Goal: Task Accomplishment & Management: Complete application form

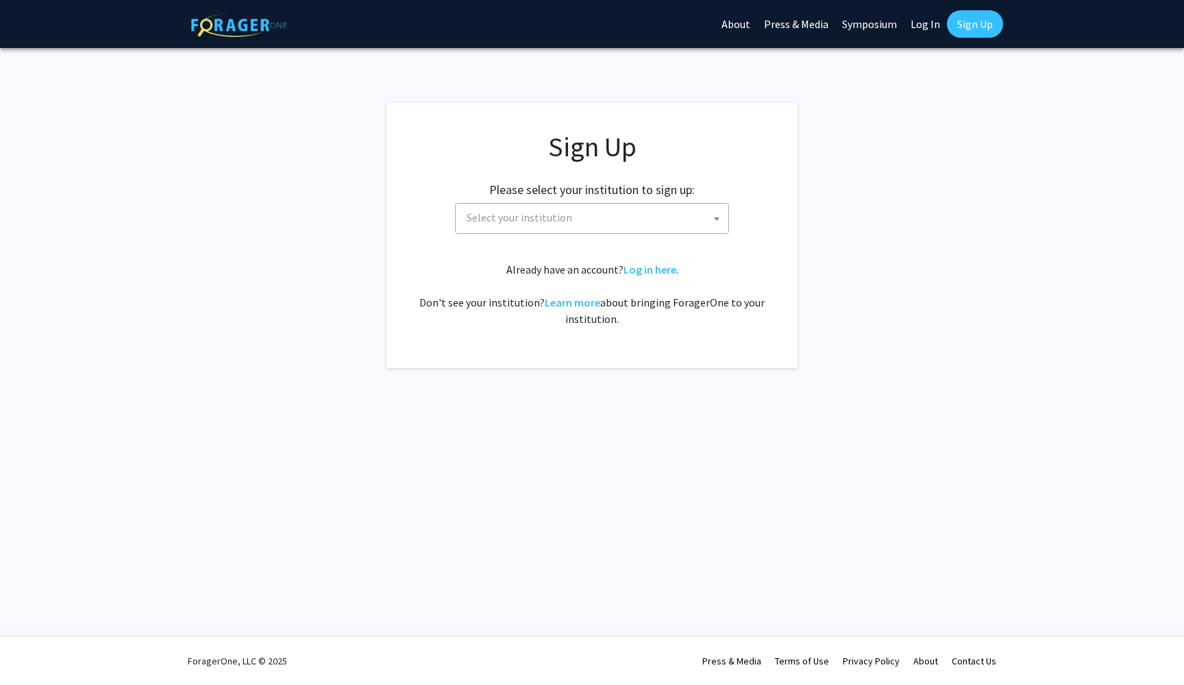
click at [670, 223] on span "Select your institution" at bounding box center [594, 218] width 267 height 28
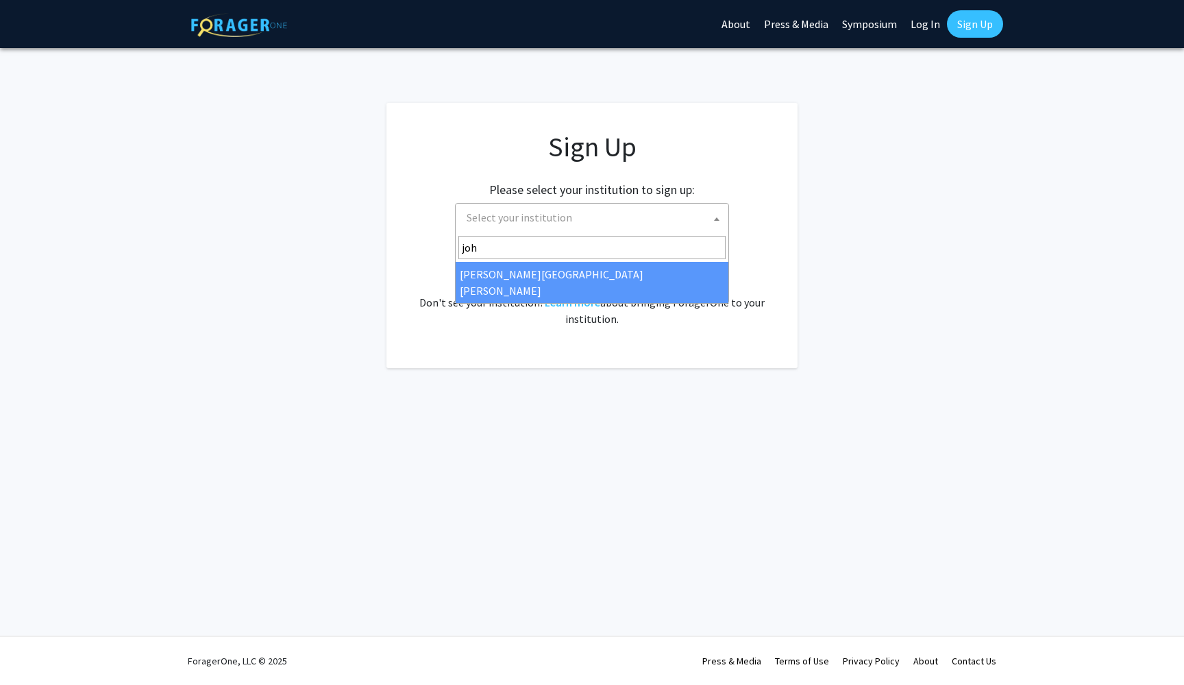
type input "joh"
select select "1"
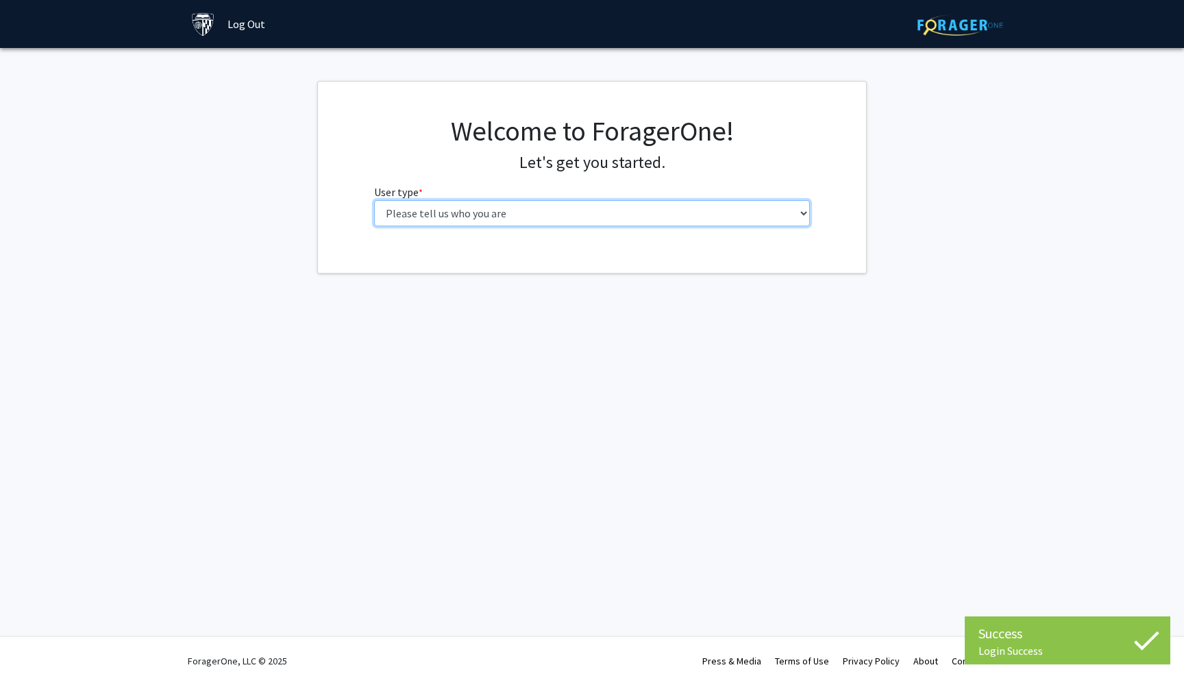
select select "2: masters"
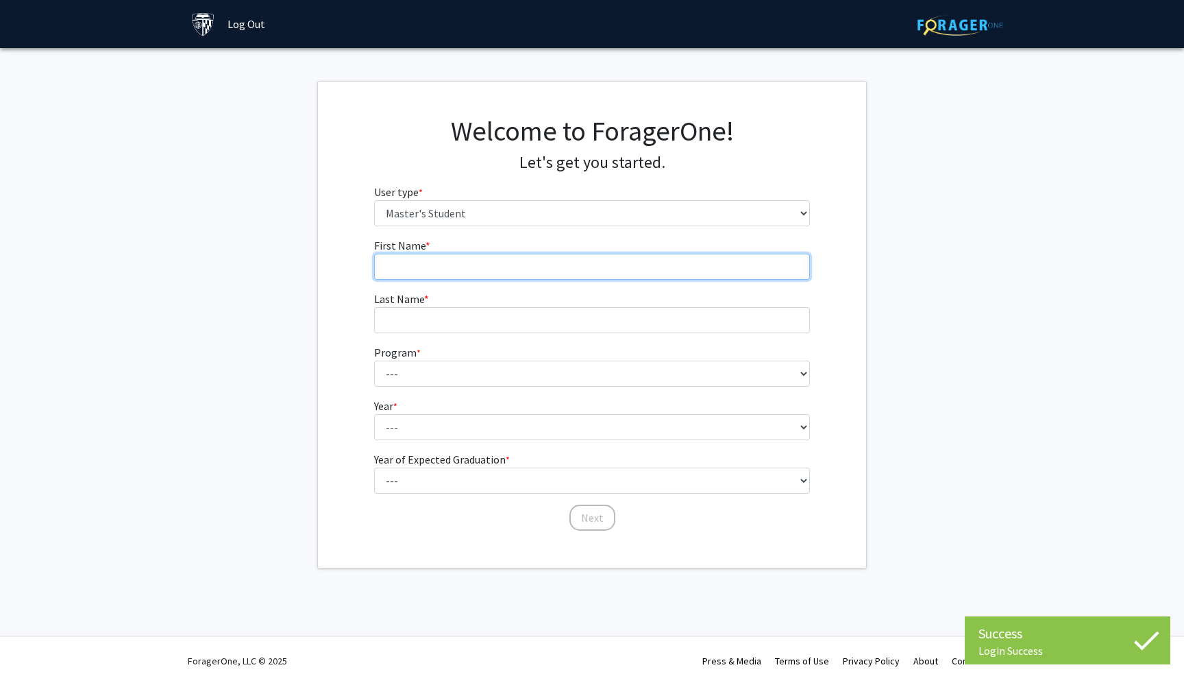
click at [698, 276] on input "First Name * required" at bounding box center [592, 267] width 437 height 26
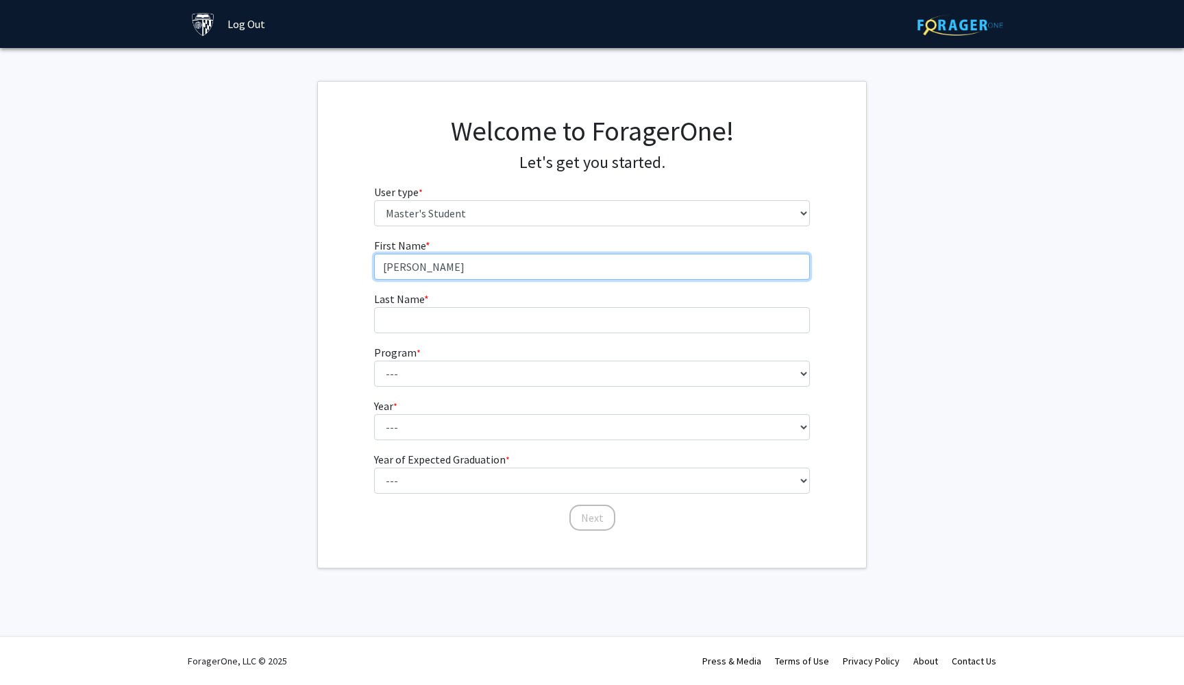
type input "[PERSON_NAME]"
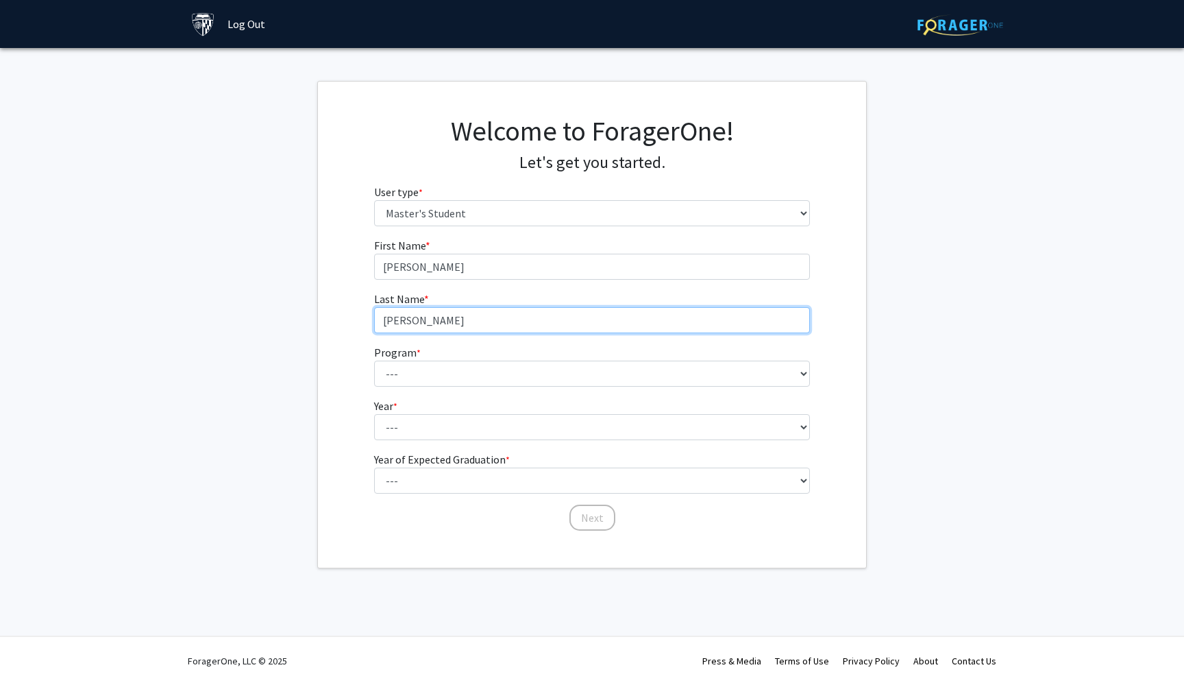
type input "[PERSON_NAME]"
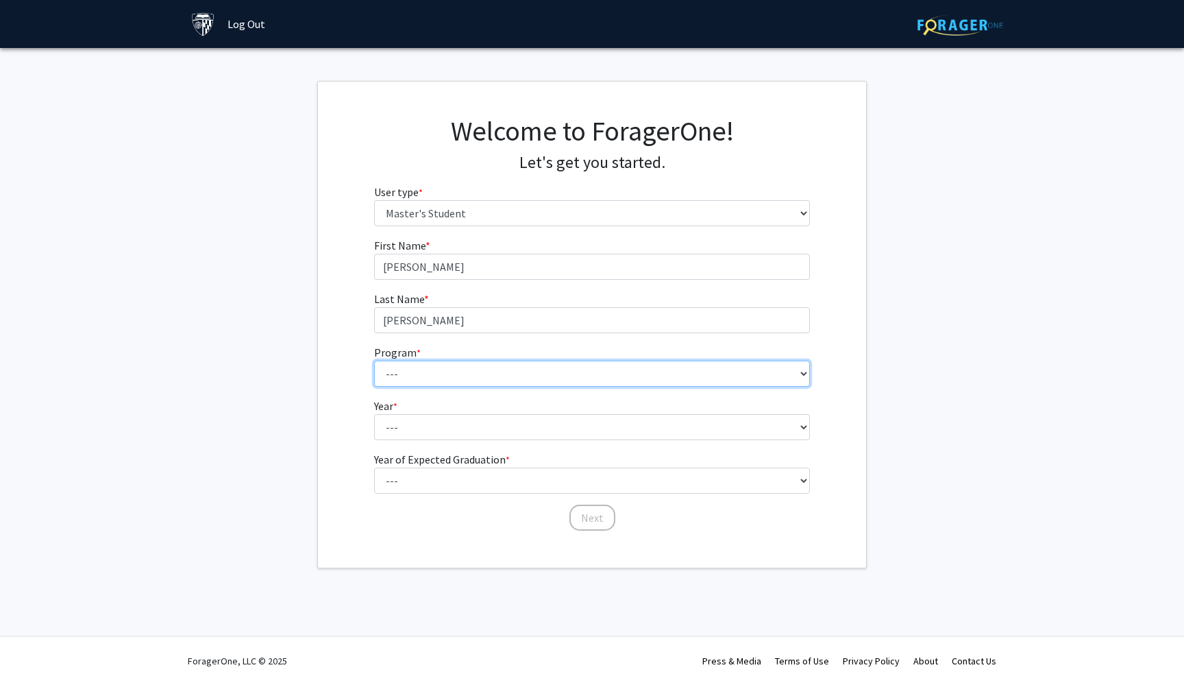
select select "51: 40"
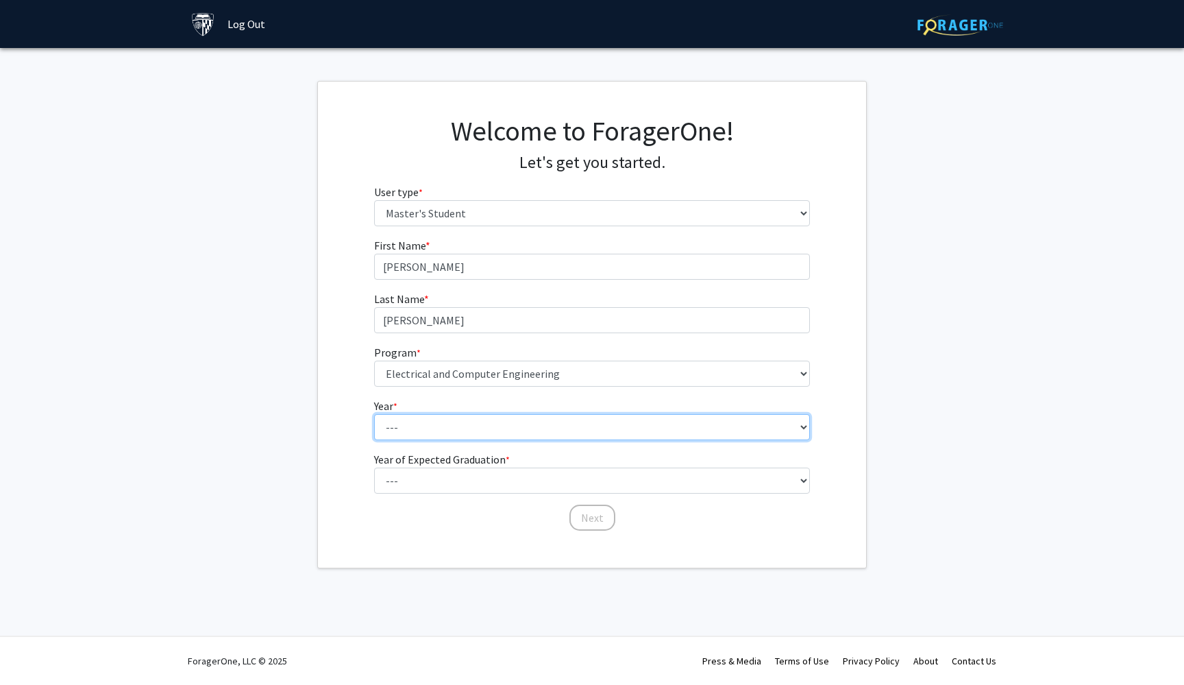
select select "1: first_year"
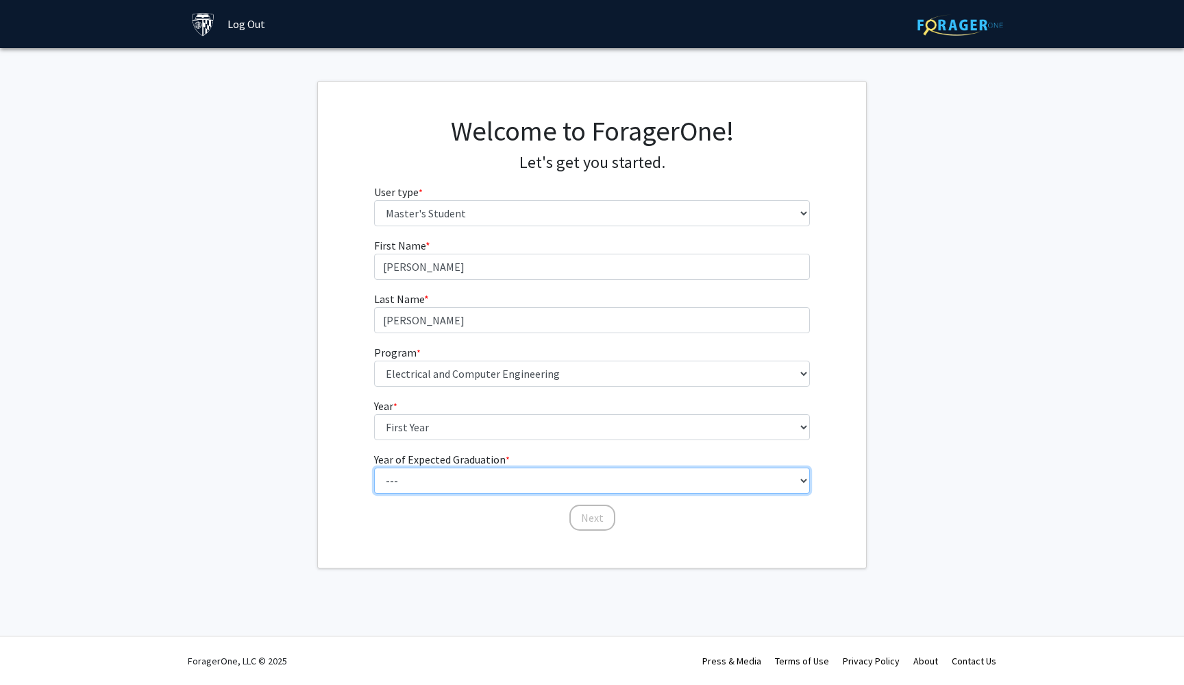
select select "4: 2028"
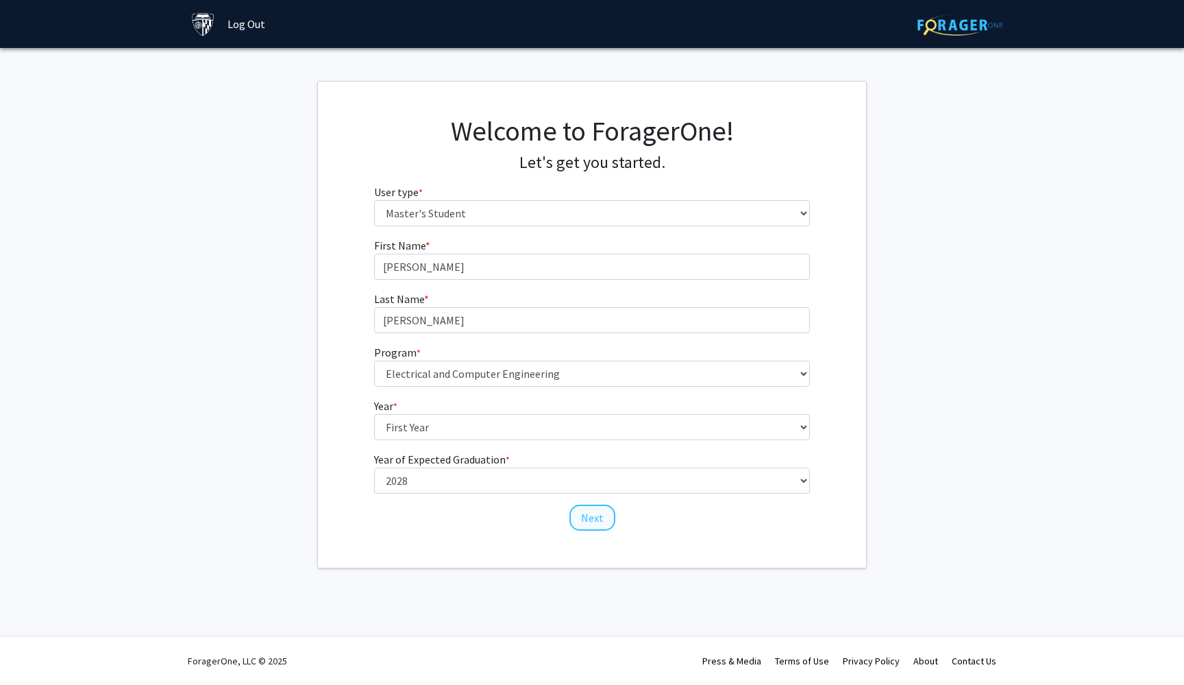
click at [590, 522] on button "Next" at bounding box center [593, 517] width 46 height 26
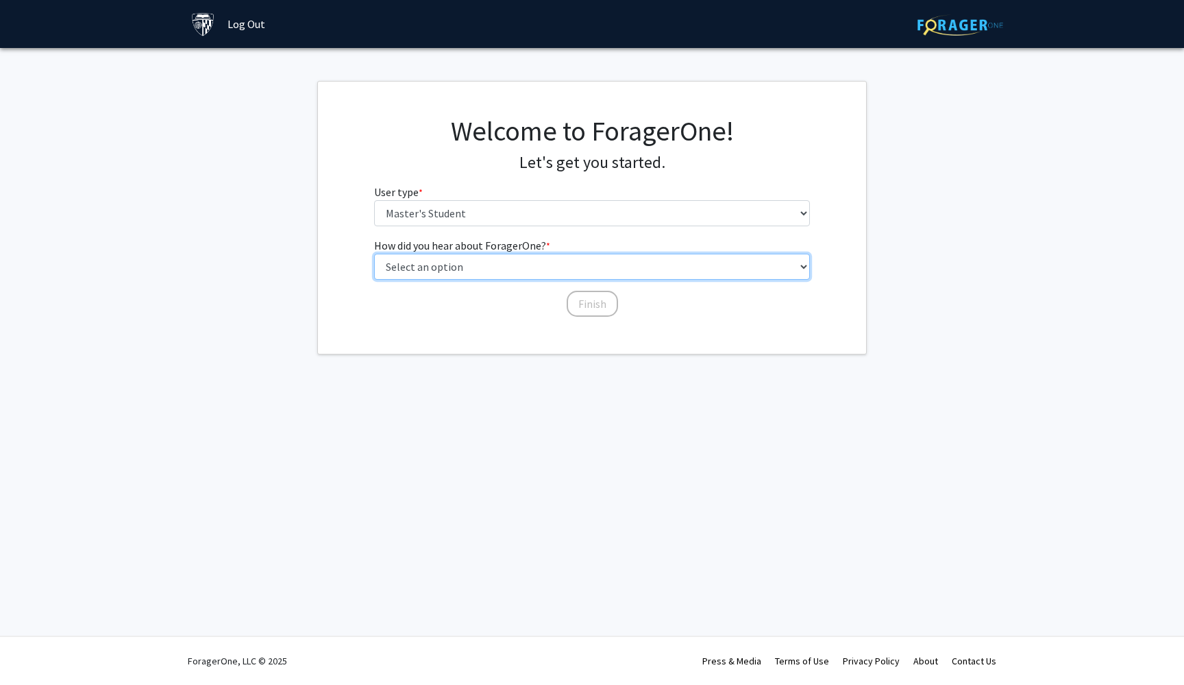
select select "3: university_website"
click at [585, 306] on button "Finish" at bounding box center [592, 304] width 51 height 26
